Goal: Task Accomplishment & Management: Complete application form

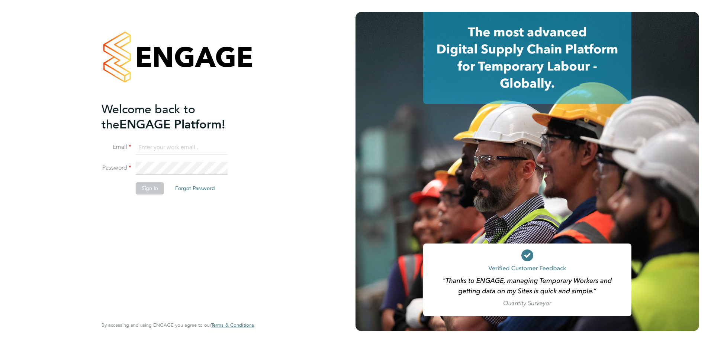
type input "[PERSON_NAME][EMAIL_ADDRESS][DOMAIN_NAME]"
click at [151, 185] on button "Sign In" at bounding box center [150, 189] width 28 height 12
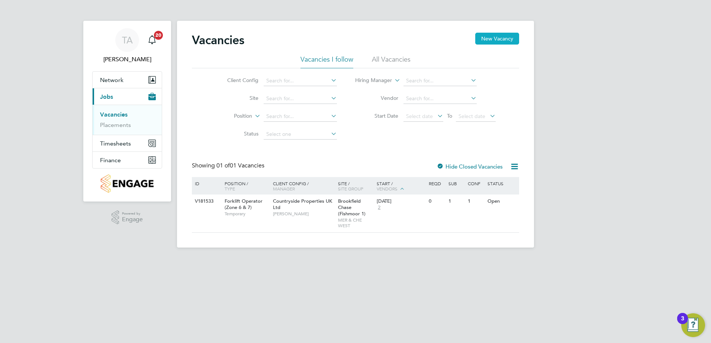
click at [487, 40] on button "New Vacancy" at bounding box center [497, 39] width 44 height 12
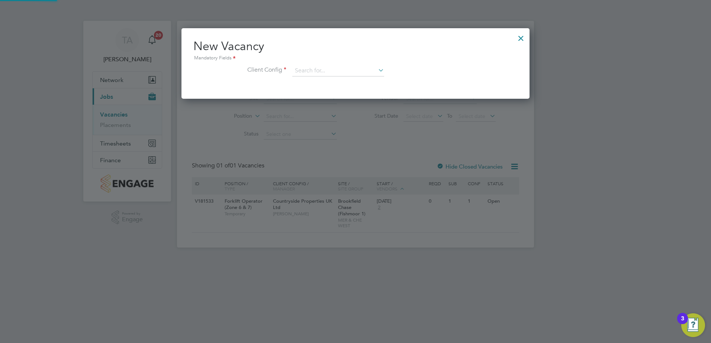
scroll to position [71, 348]
click at [354, 68] on input at bounding box center [338, 70] width 92 height 11
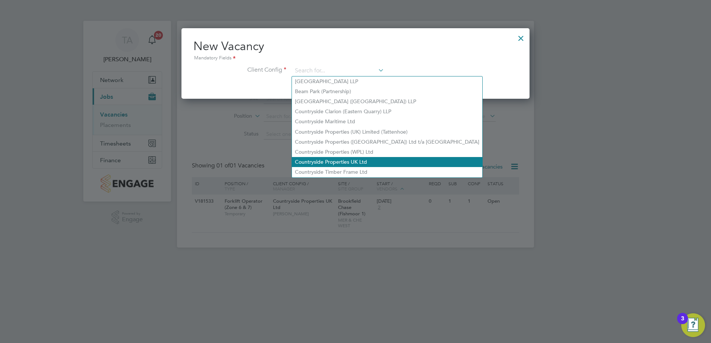
click at [340, 159] on li "Countryside Properties UK Ltd" at bounding box center [387, 162] width 190 height 10
type input "Countryside Properties UK Ltd"
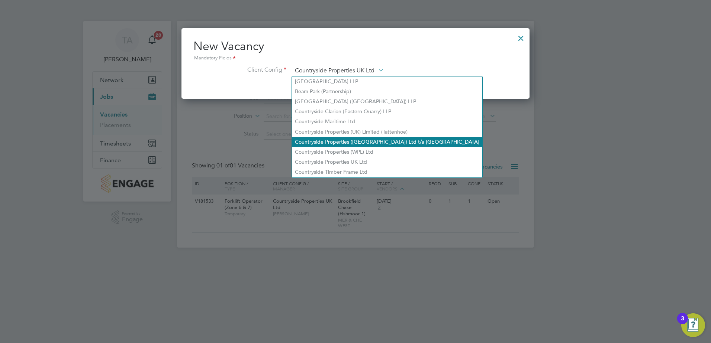
scroll to position [125, 348]
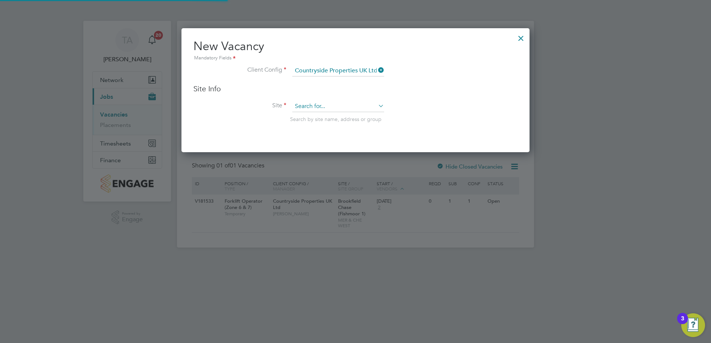
click at [311, 111] on input at bounding box center [338, 106] width 92 height 11
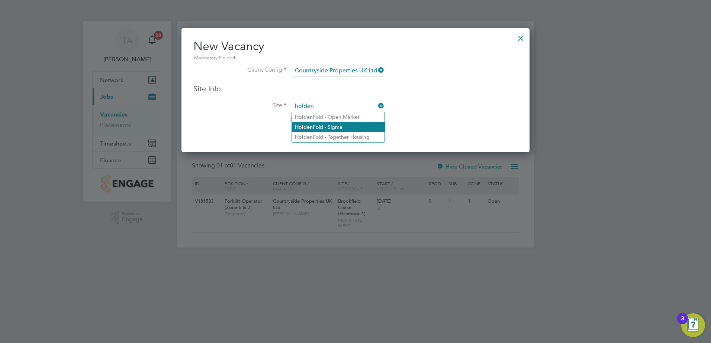
click at [320, 126] on li "Holden Fold - Sigma" at bounding box center [338, 127] width 93 height 10
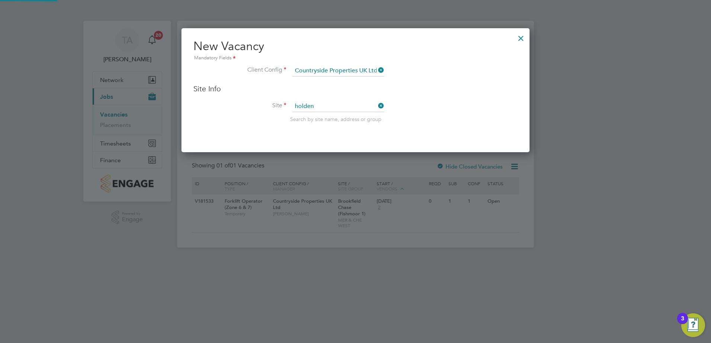
type input "Holden Fold - Sigma"
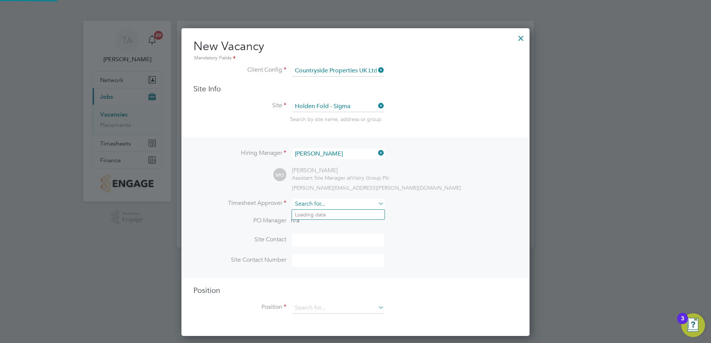
click at [326, 200] on input at bounding box center [338, 204] width 92 height 11
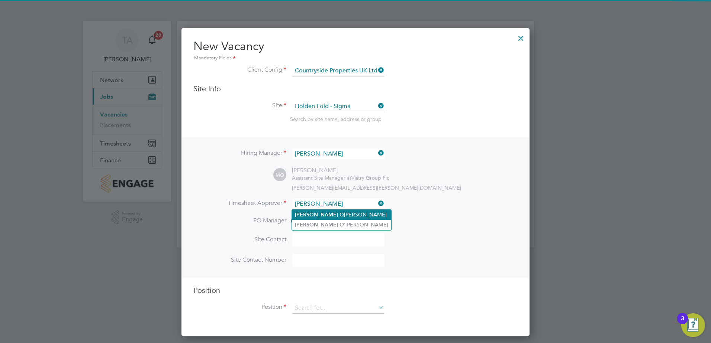
click at [333, 212] on li "[PERSON_NAME]" at bounding box center [341, 215] width 99 height 10
type input "[PERSON_NAME]"
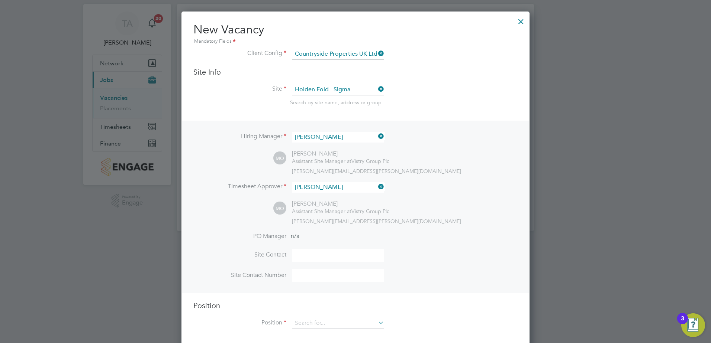
scroll to position [26, 0]
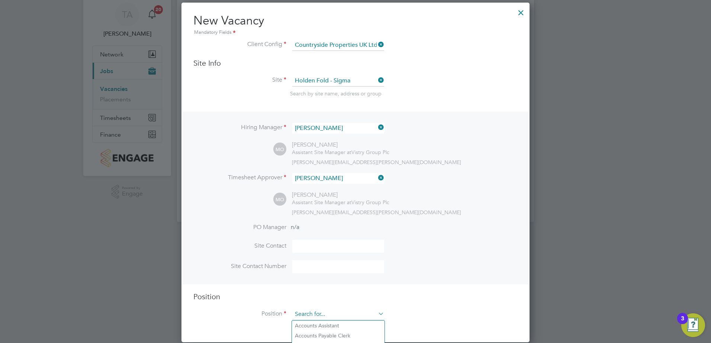
drag, startPoint x: 352, startPoint y: 310, endPoint x: 345, endPoint y: 316, distance: 9.2
click at [352, 311] on input at bounding box center [338, 314] width 92 height 11
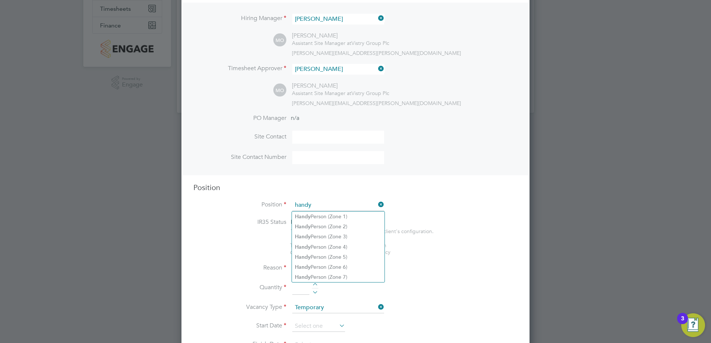
scroll to position [249, 0]
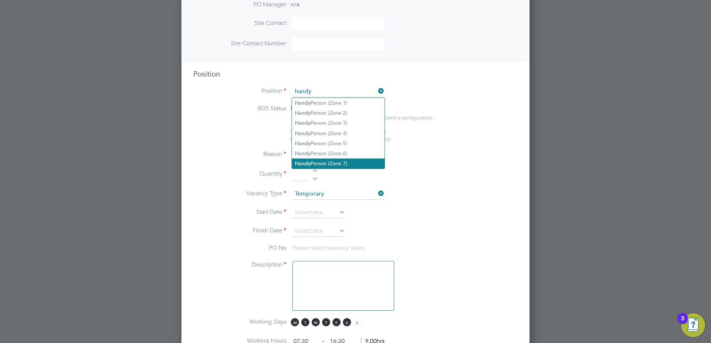
click at [350, 162] on li "Handy Person (Zone 7)" at bounding box center [338, 164] width 93 height 10
type input "Handy Person (Zone 7)"
type textarea "• Perform repair and maintenance tasks on doors, furniture, fixtures and applia…"
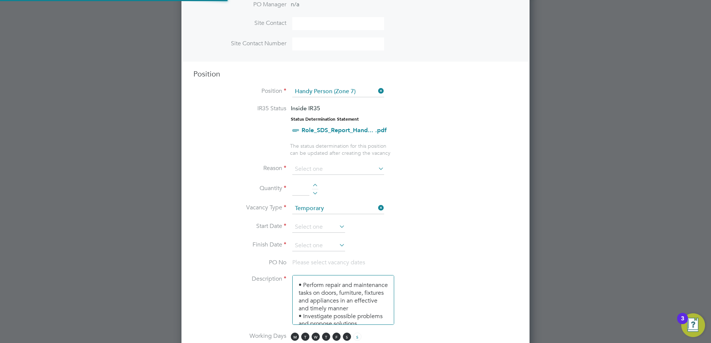
scroll to position [22, 39]
click at [323, 170] on input at bounding box center [338, 169] width 92 height 11
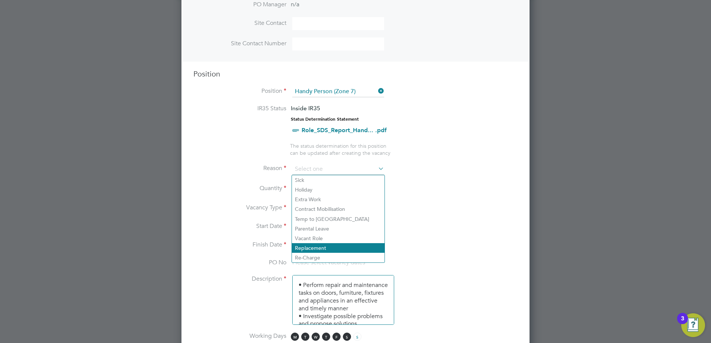
click at [316, 246] on li "Replacement" at bounding box center [338, 248] width 93 height 10
type input "Replacement"
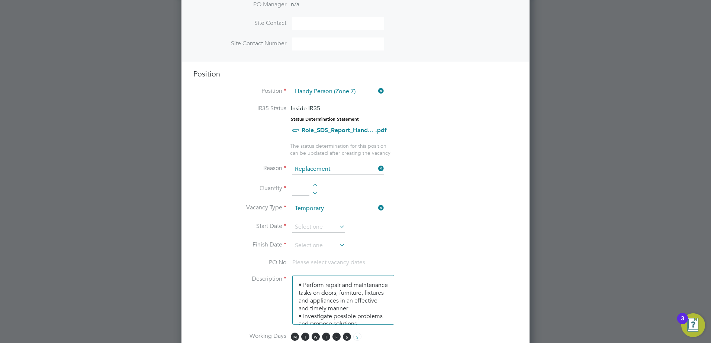
click at [315, 187] on div at bounding box center [315, 186] width 6 height 5
type input "1"
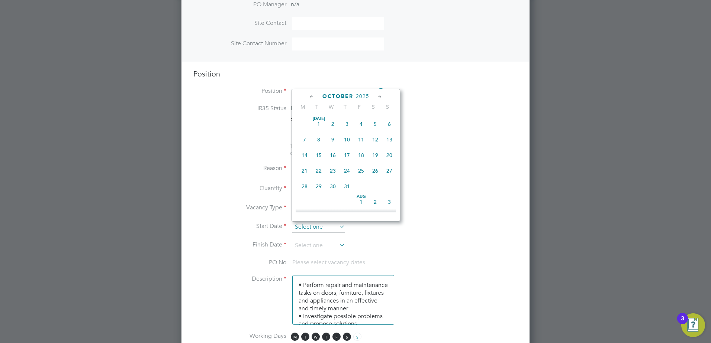
click at [326, 227] on input at bounding box center [318, 227] width 53 height 11
click at [305, 136] on span "29" at bounding box center [304, 134] width 14 height 14
type input "[DATE]"
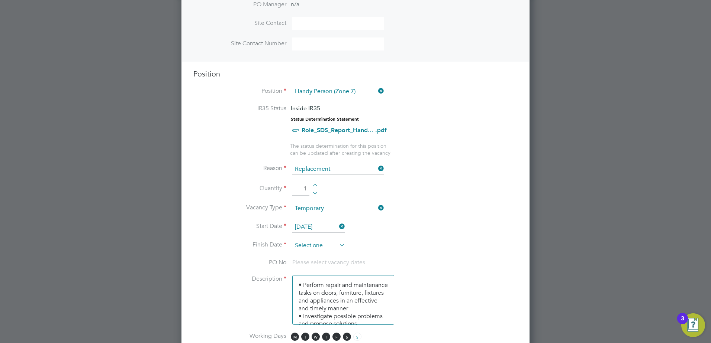
click at [309, 247] on input at bounding box center [318, 245] width 53 height 11
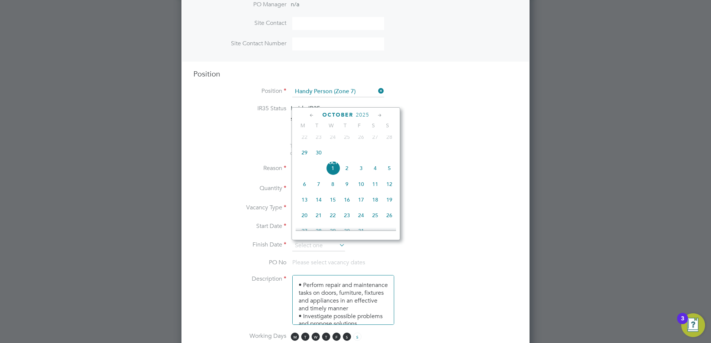
click at [360, 223] on span "24" at bounding box center [361, 216] width 14 height 14
type input "[DATE]"
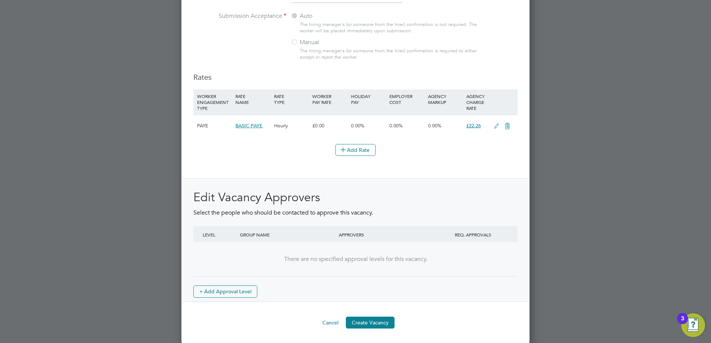
scroll to position [807, 0]
click at [372, 320] on button "Create Vacancy" at bounding box center [370, 323] width 49 height 12
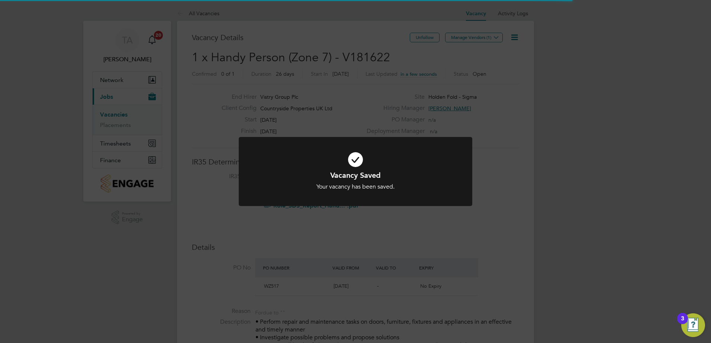
drag, startPoint x: 558, startPoint y: 222, endPoint x: 504, endPoint y: 81, distance: 151.0
click at [558, 222] on div "Vacancy Saved Your vacancy has been saved. Cancel Okay" at bounding box center [355, 171] width 711 height 343
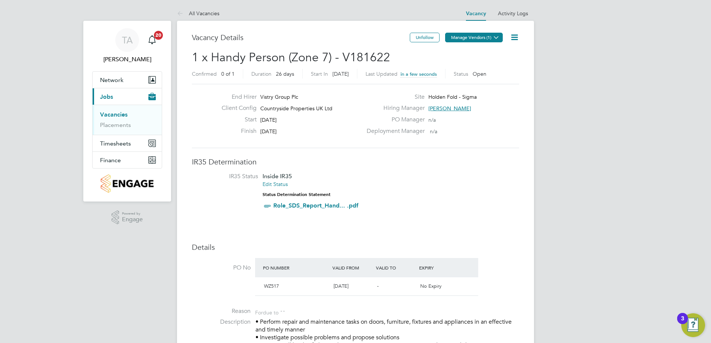
click at [473, 39] on button "Manage Vendors (1)" at bounding box center [474, 38] width 58 height 10
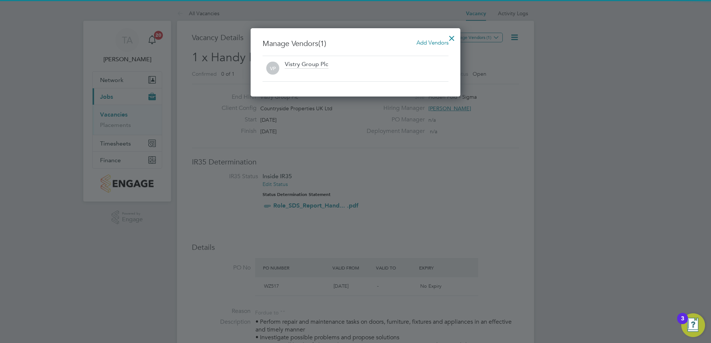
click at [433, 41] on span "Add Vendors" at bounding box center [432, 42] width 32 height 7
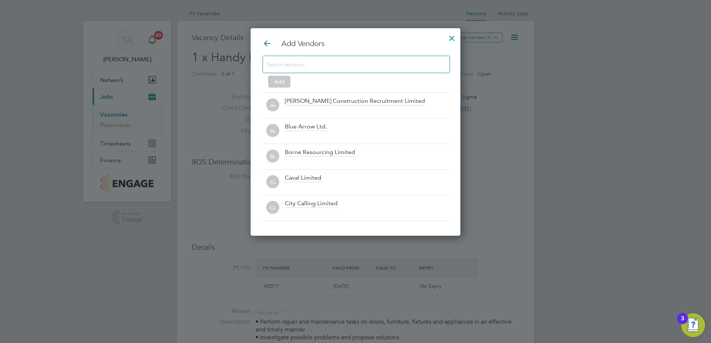
click at [336, 67] on input at bounding box center [350, 64] width 167 height 10
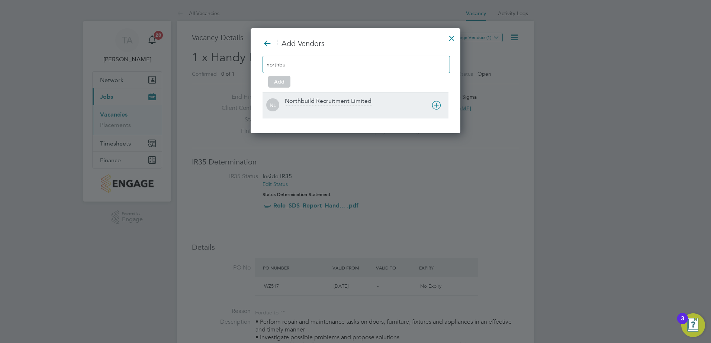
type input "northbu"
click at [354, 103] on div "Northbuild Recruitment Limited" at bounding box center [328, 101] width 87 height 8
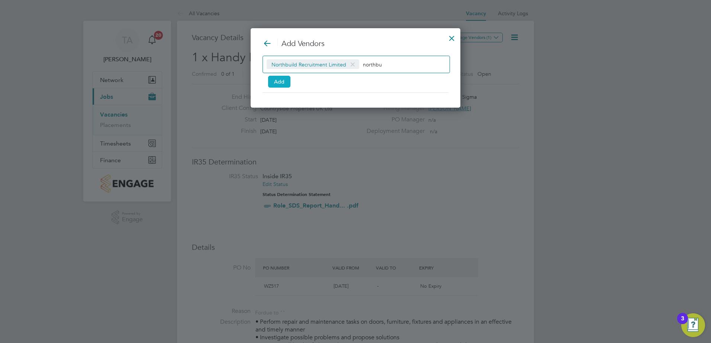
click at [287, 83] on button "Add" at bounding box center [279, 82] width 22 height 12
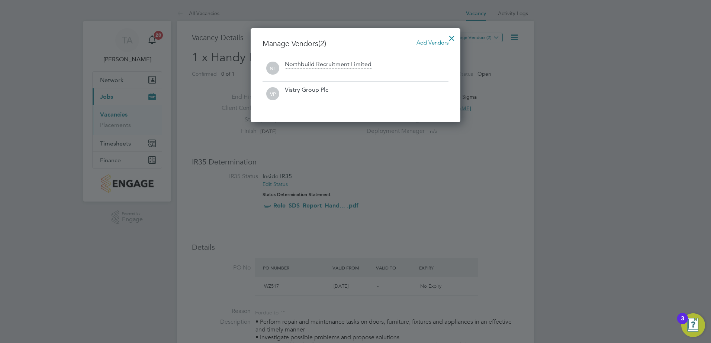
click at [452, 35] on div at bounding box center [451, 36] width 13 height 13
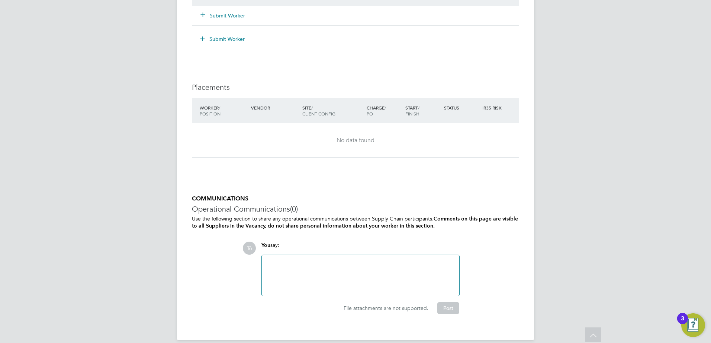
click at [352, 267] on div at bounding box center [360, 276] width 188 height 32
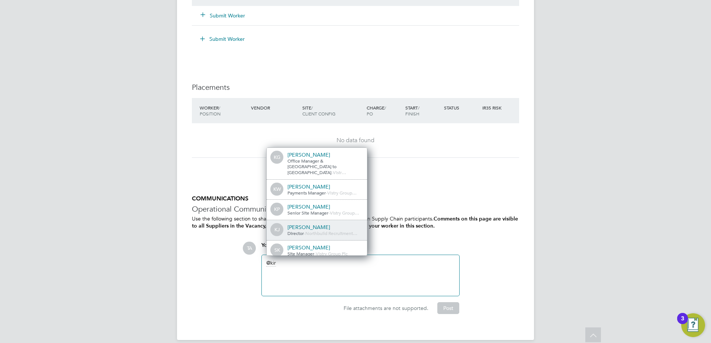
click at [314, 230] on span "Northbuild Recruitment…" at bounding box center [331, 233] width 52 height 6
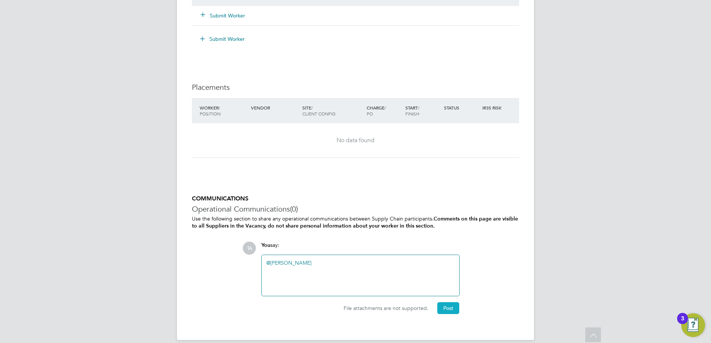
click at [443, 305] on button "Post" at bounding box center [448, 309] width 22 height 12
